Goal: Information Seeking & Learning: Learn about a topic

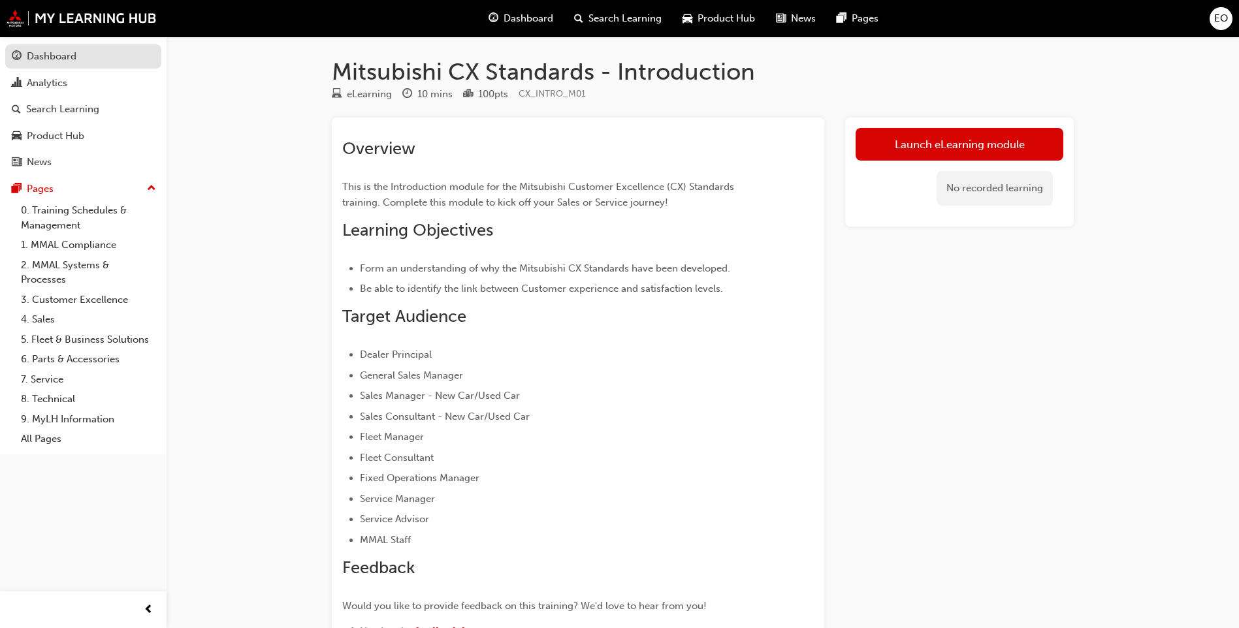
click at [74, 61] on div "Dashboard" at bounding box center [52, 56] width 50 height 15
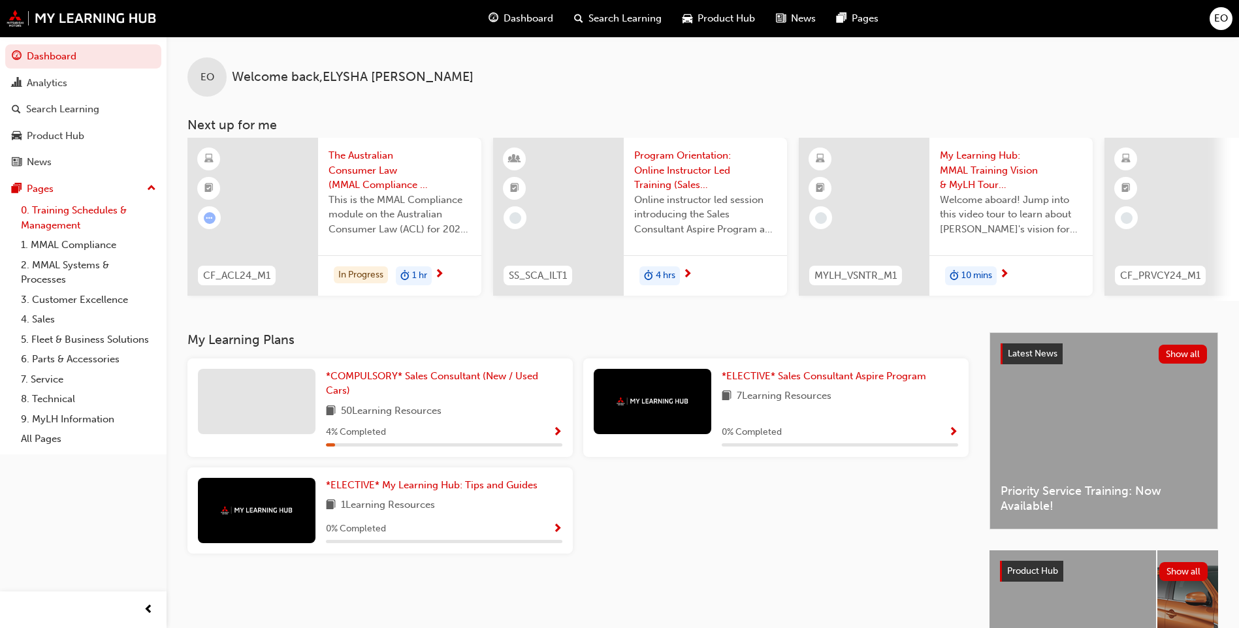
click at [58, 206] on link "0. Training Schedules & Management" at bounding box center [89, 218] width 146 height 35
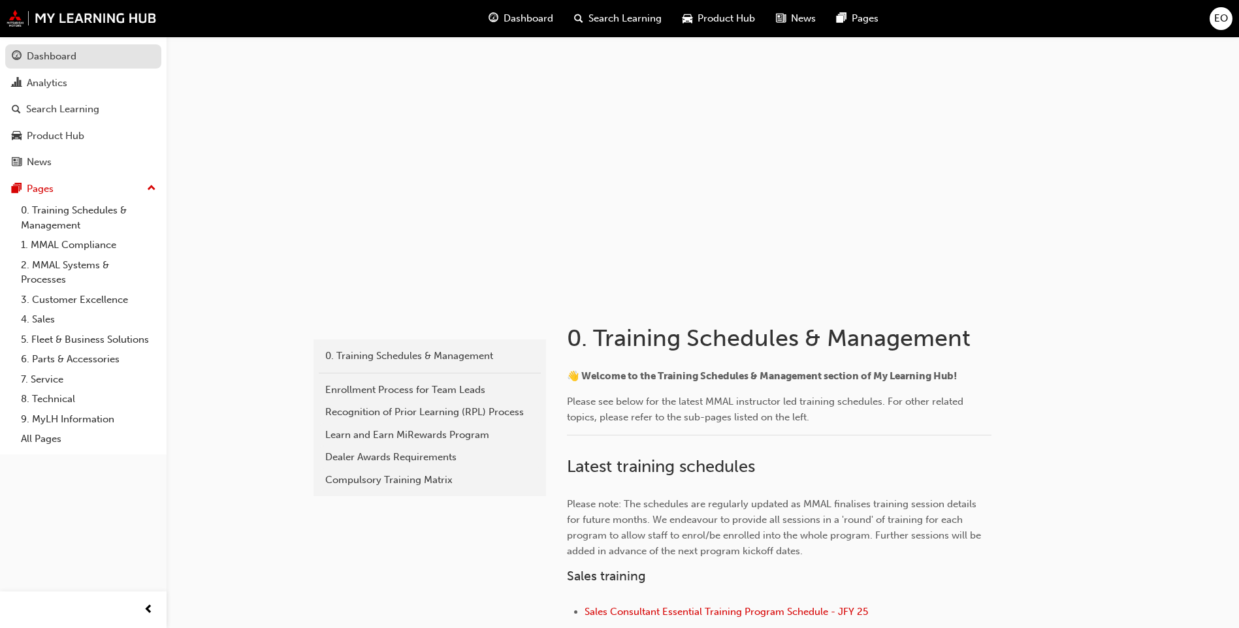
click at [61, 57] on div "Dashboard" at bounding box center [52, 56] width 50 height 15
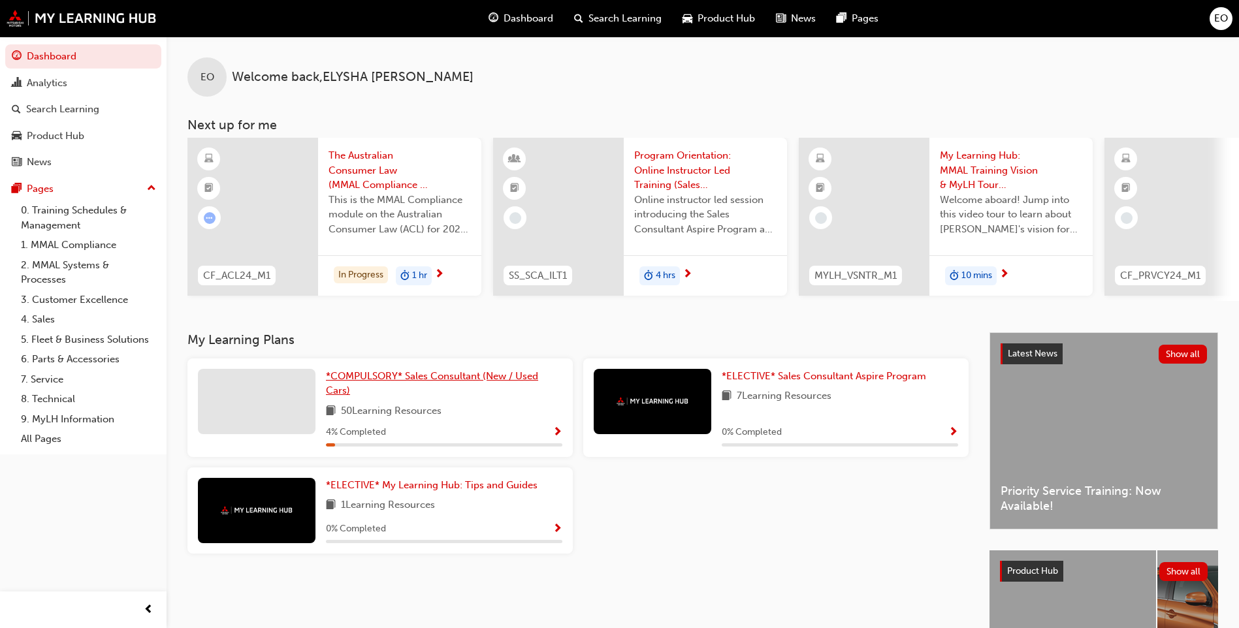
click at [467, 381] on span "*COMPULSORY* Sales Consultant (New / Used Cars)" at bounding box center [432, 383] width 212 height 27
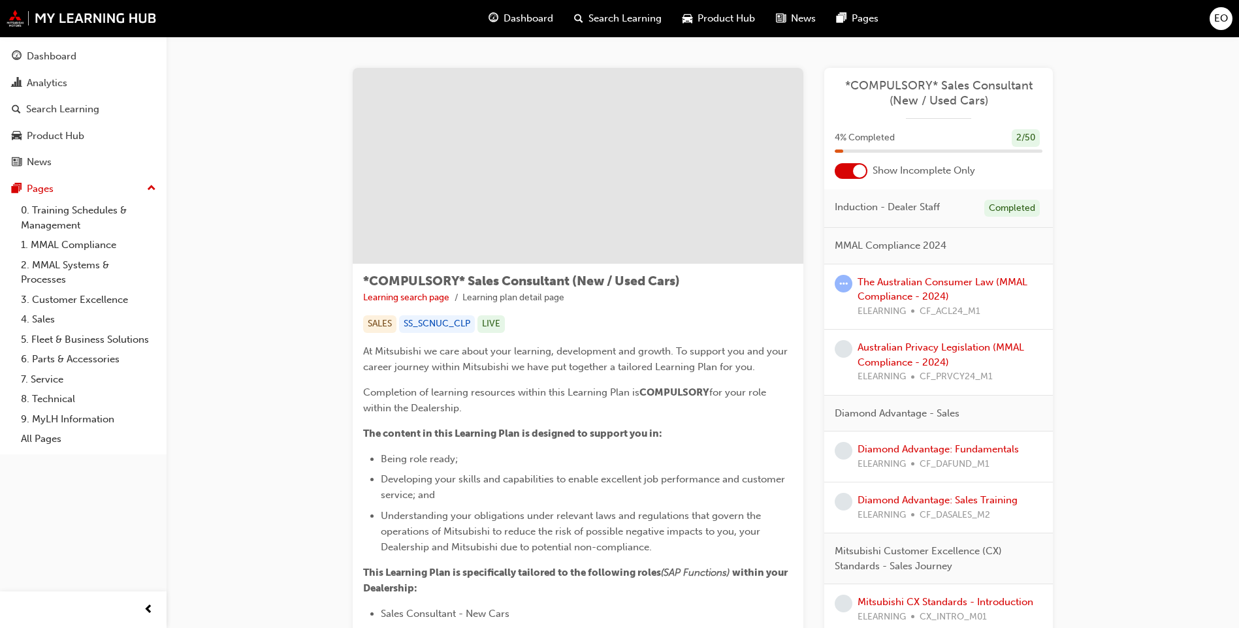
click at [856, 172] on div at bounding box center [859, 171] width 13 height 13
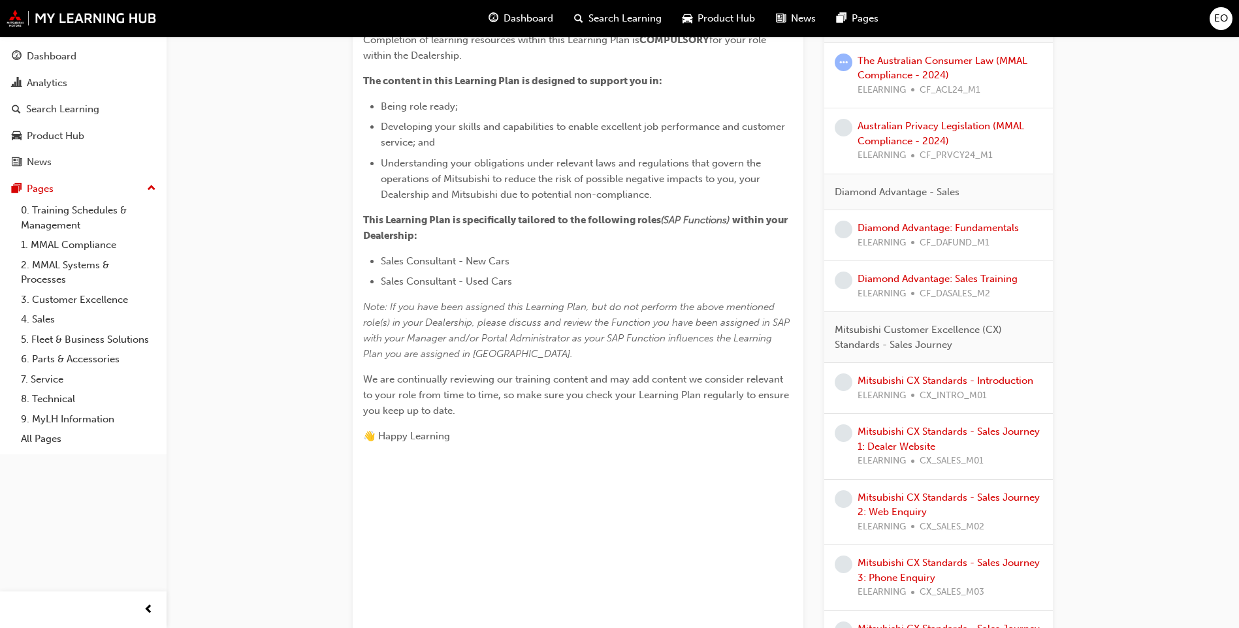
scroll to position [392, 0]
